Goal: Transaction & Acquisition: Subscribe to service/newsletter

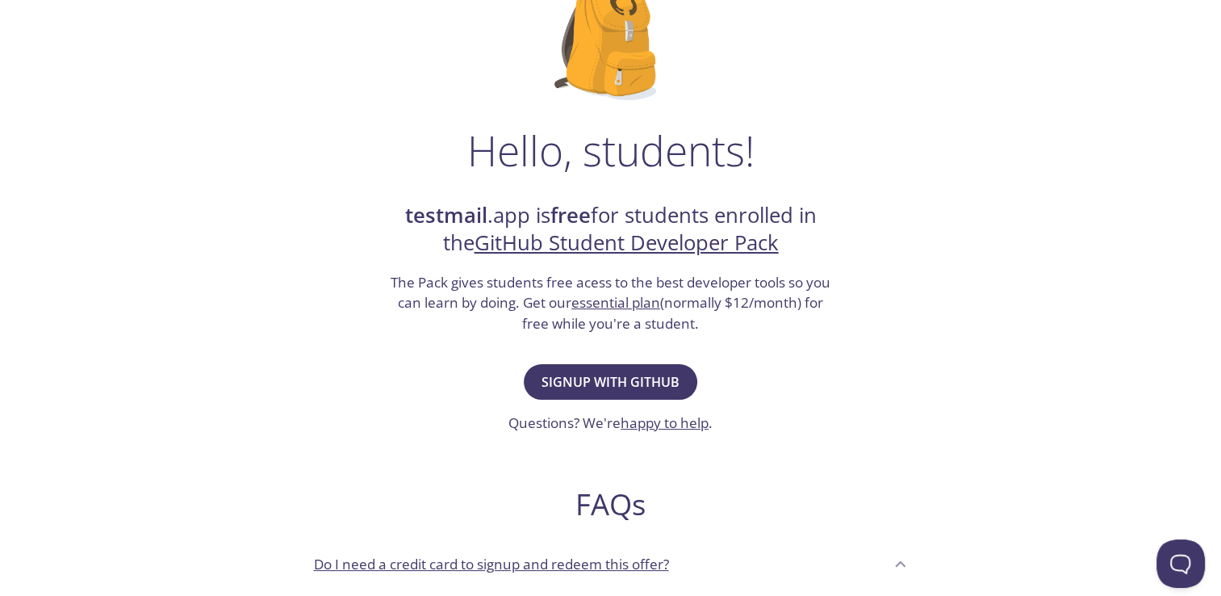
scroll to position [151, 0]
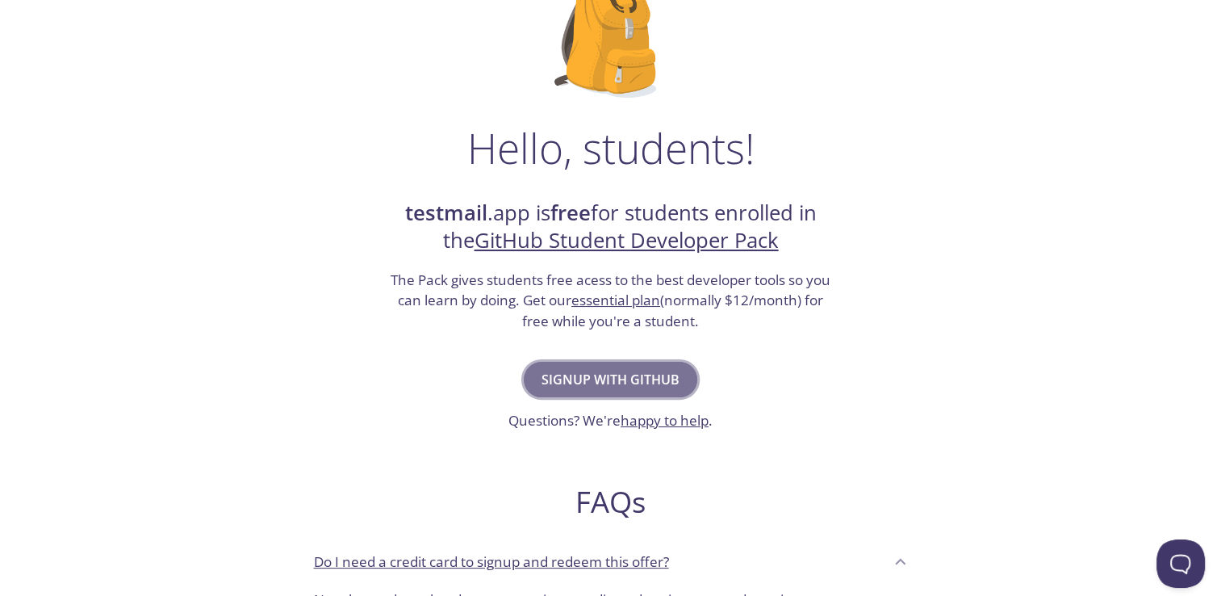
click at [609, 383] on span "Signup with GitHub" at bounding box center [611, 379] width 138 height 23
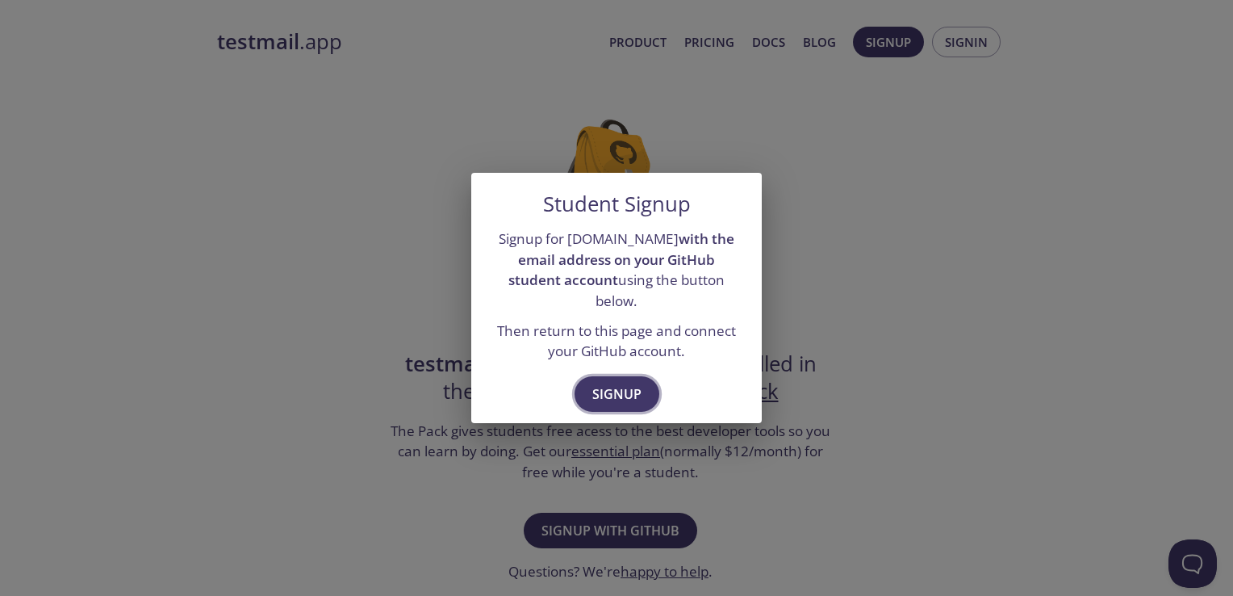
click at [609, 387] on span "Signup" at bounding box center [617, 394] width 49 height 23
click at [614, 383] on span "Signup" at bounding box center [617, 394] width 49 height 23
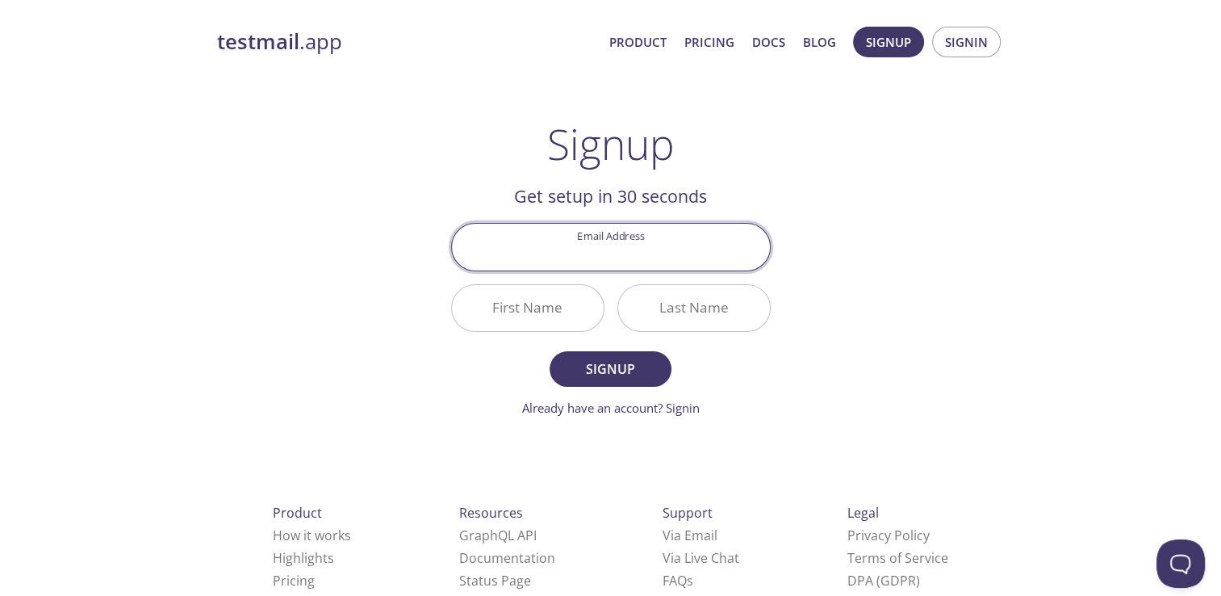
click at [615, 256] on input "Email Address" at bounding box center [611, 247] width 318 height 46
type input "prity.dudi@gmail.com"
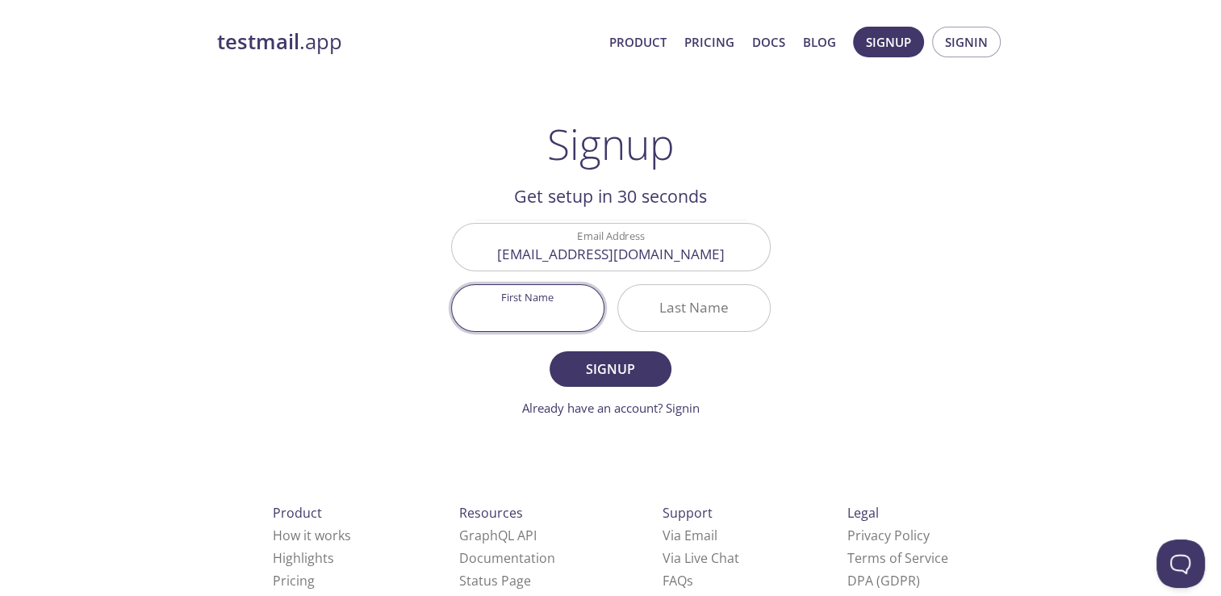
click at [542, 307] on input "First Name" at bounding box center [528, 308] width 152 height 46
type input "Preeti"
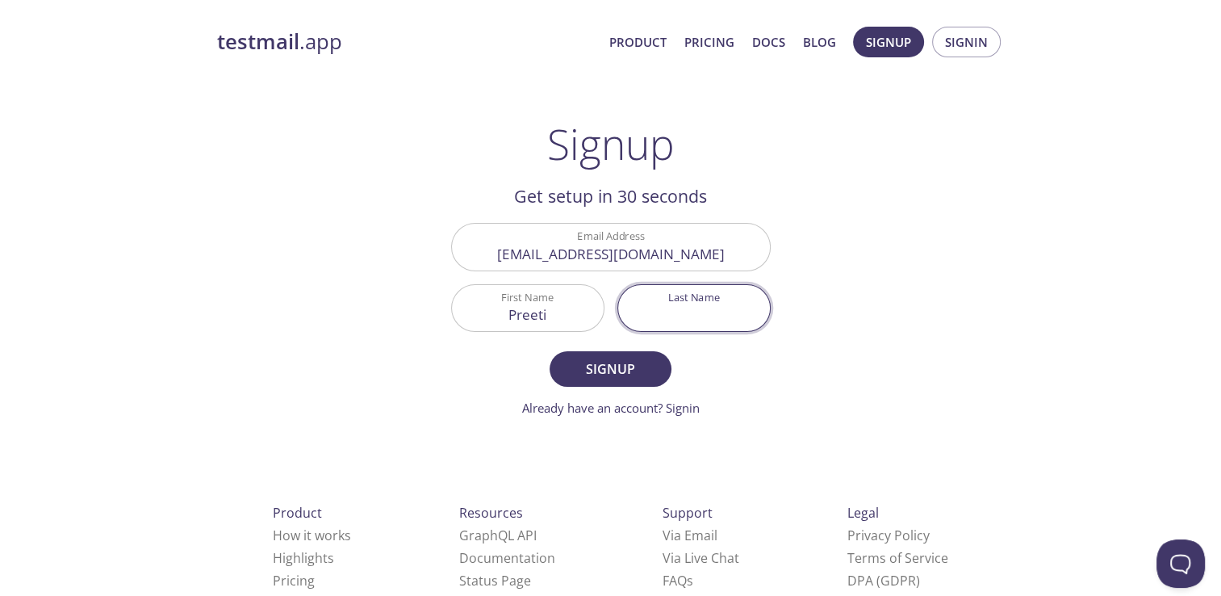
click at [647, 306] on input "Last Name" at bounding box center [694, 308] width 152 height 46
type input "Dudi"
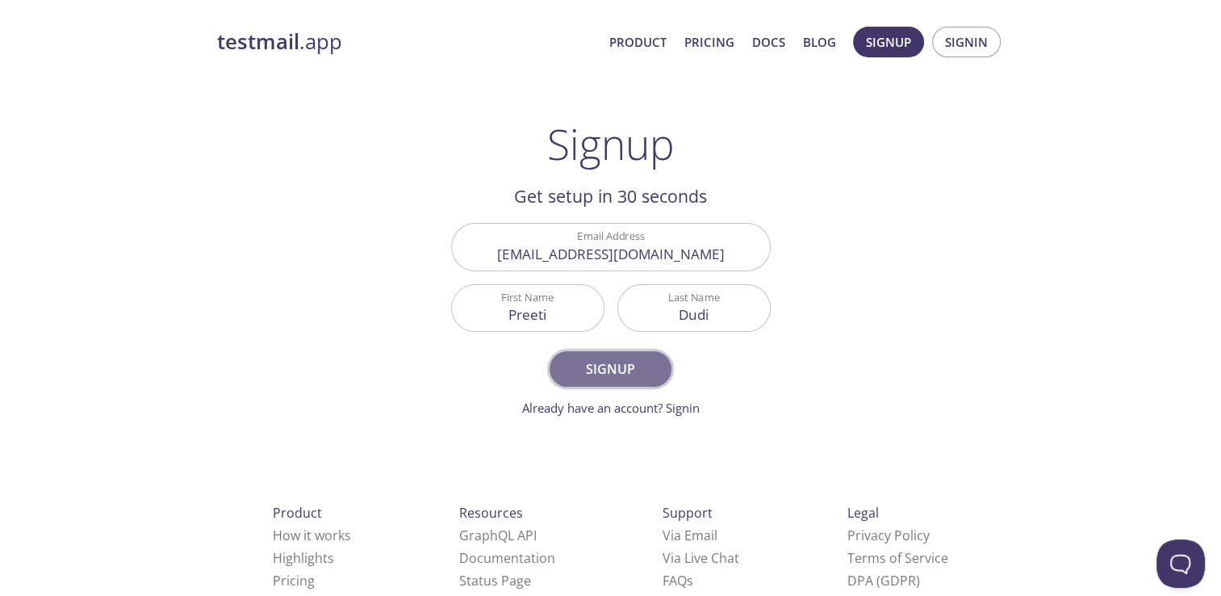
click at [624, 373] on span "Signup" at bounding box center [611, 369] width 86 height 23
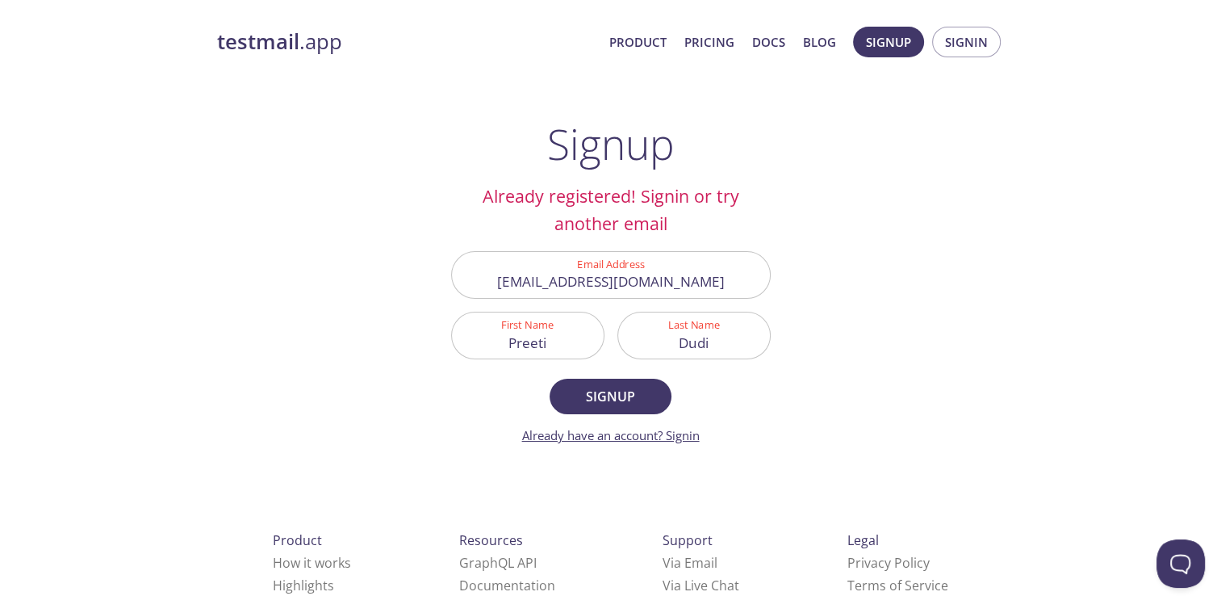
click at [685, 436] on link "Already have an account? Signin" at bounding box center [611, 435] width 178 height 16
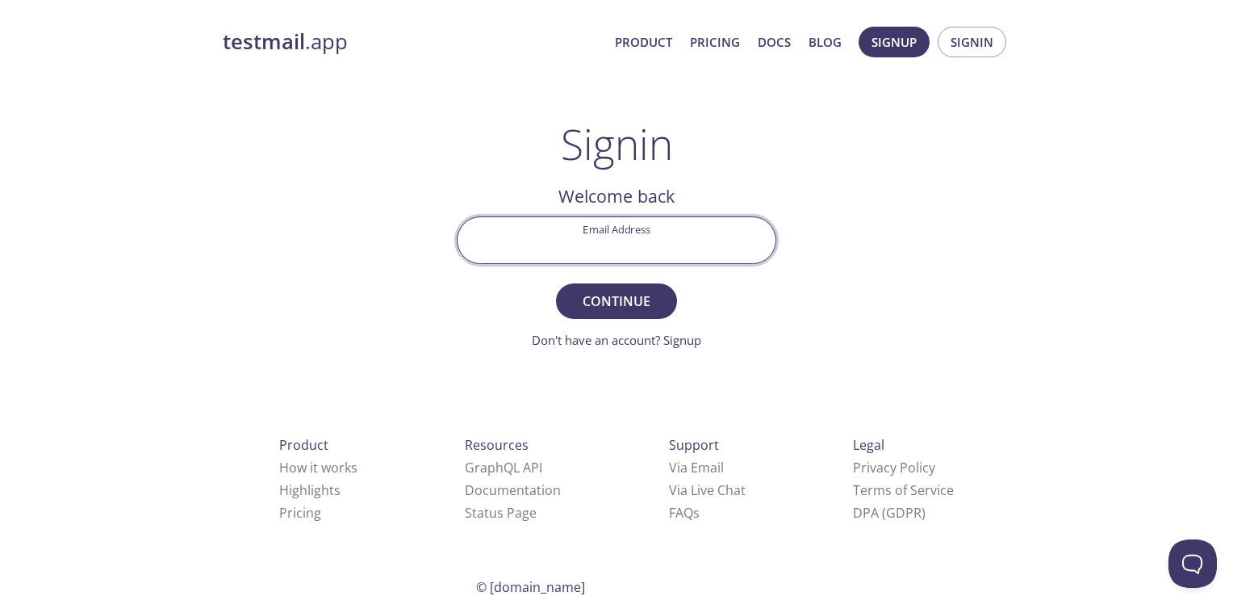
click at [631, 257] on input "Email Address" at bounding box center [617, 240] width 318 height 46
type input "prity.dudi@gmail.com"
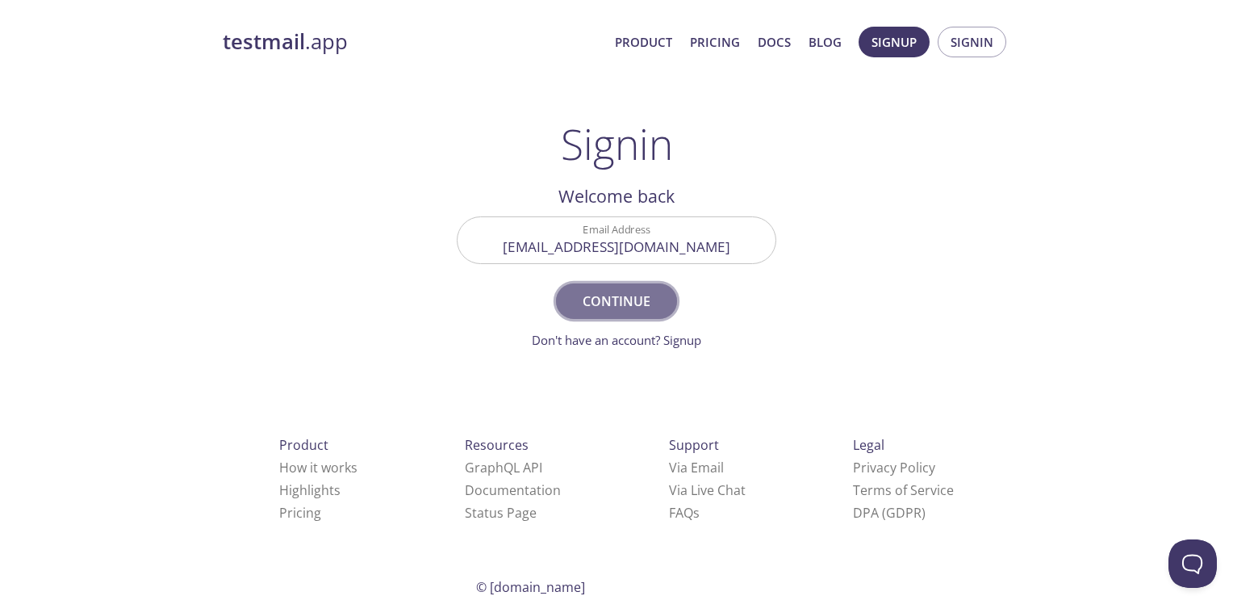
click at [628, 297] on span "Continue" at bounding box center [617, 301] width 86 height 23
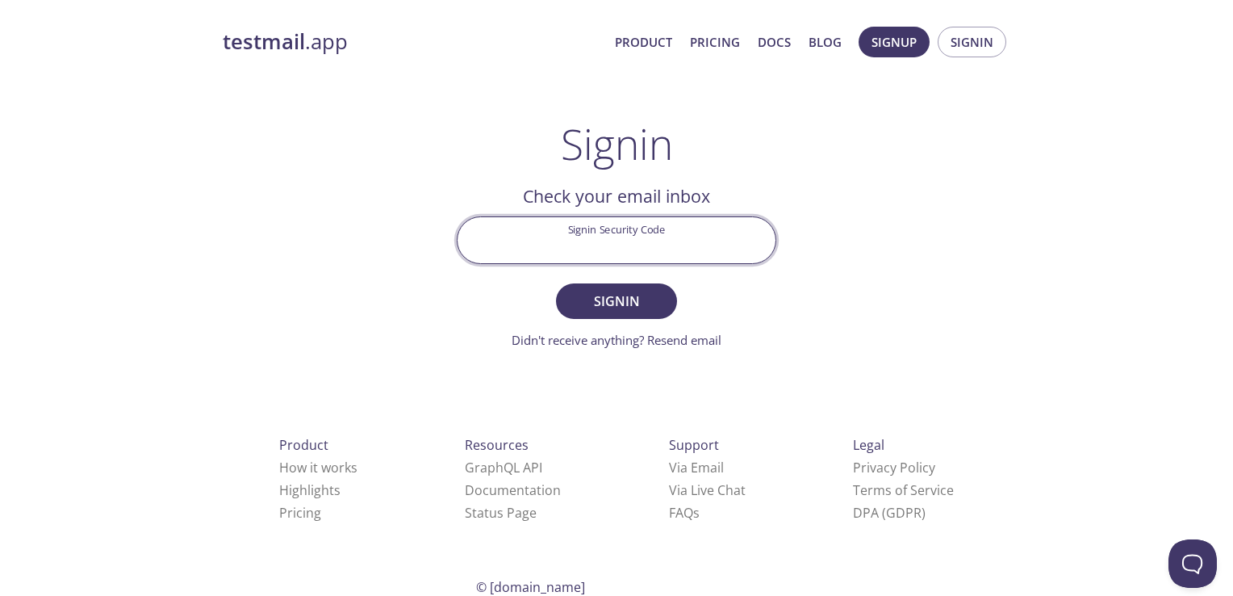
click at [610, 238] on input "Signin Security Code" at bounding box center [617, 240] width 318 height 46
paste input "H8YESM5"
type input "H8YESM5"
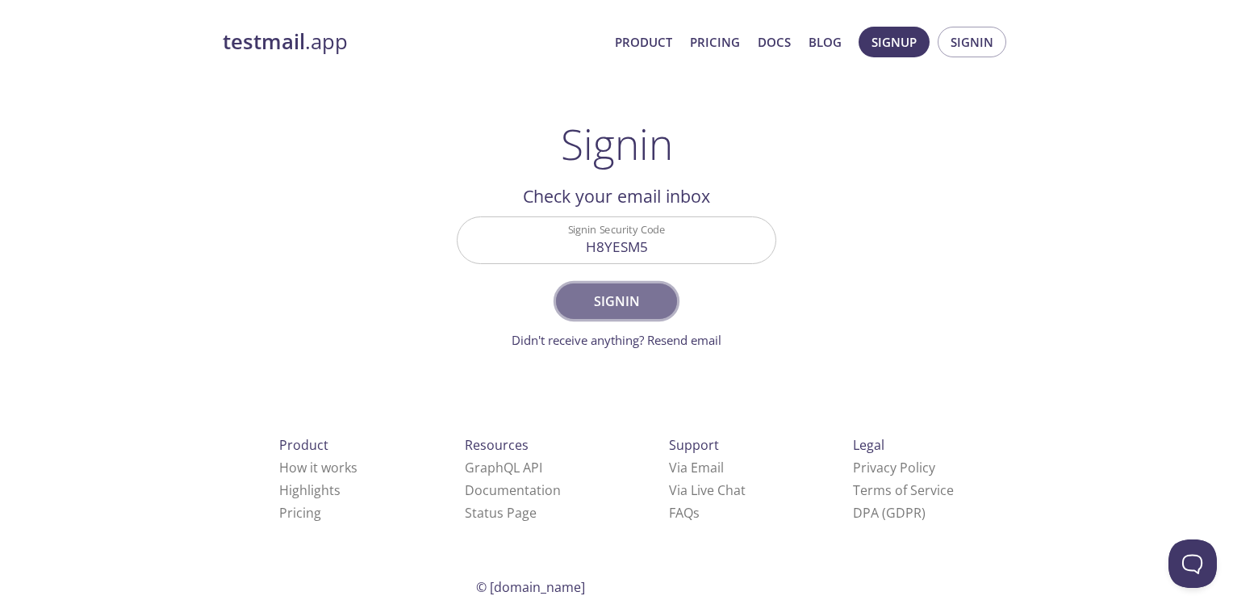
click at [639, 309] on span "Signin" at bounding box center [617, 301] width 86 height 23
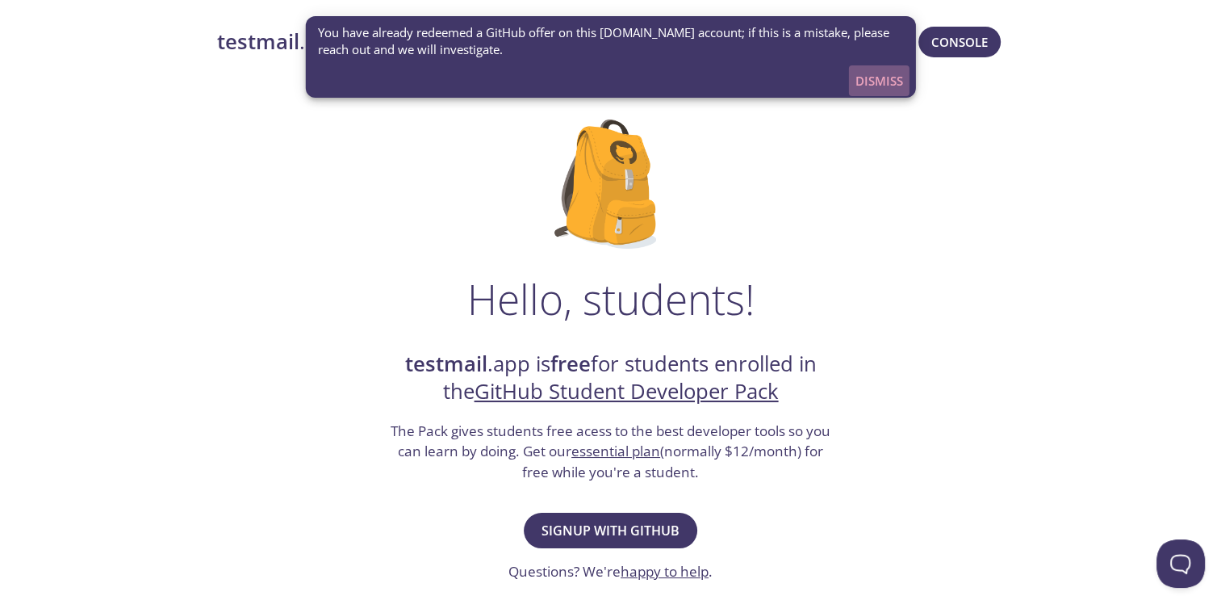
click at [879, 83] on span "Dismiss" at bounding box center [880, 80] width 48 height 21
